Goal: Task Accomplishment & Management: Manage account settings

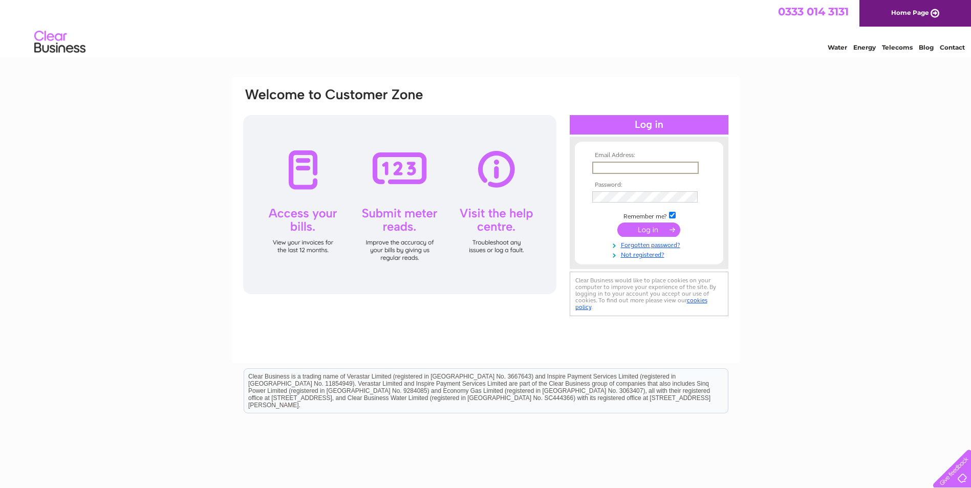
click at [636, 168] on input "text" at bounding box center [645, 168] width 106 height 12
type input "dmacgregor12@btinternet.com"
click at [644, 225] on input "submit" at bounding box center [648, 230] width 63 height 14
click at [646, 230] on input "submit" at bounding box center [648, 229] width 63 height 14
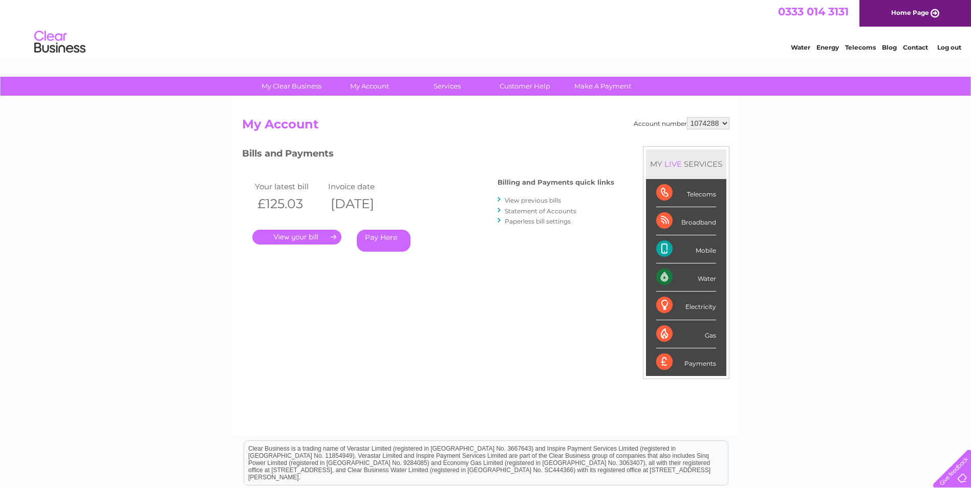
click at [547, 201] on link "View previous bills" at bounding box center [533, 201] width 56 height 8
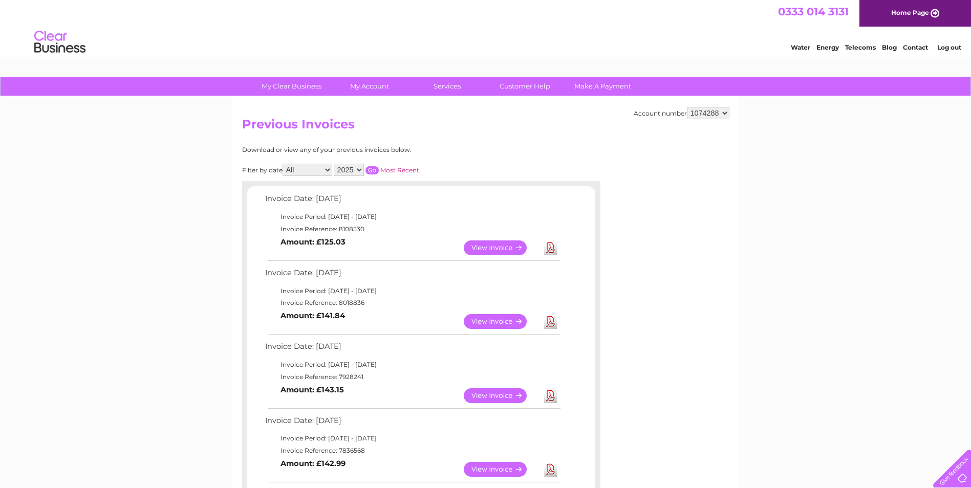
click at [550, 246] on link "Download" at bounding box center [550, 248] width 13 height 15
